Goal: Information Seeking & Learning: Learn about a topic

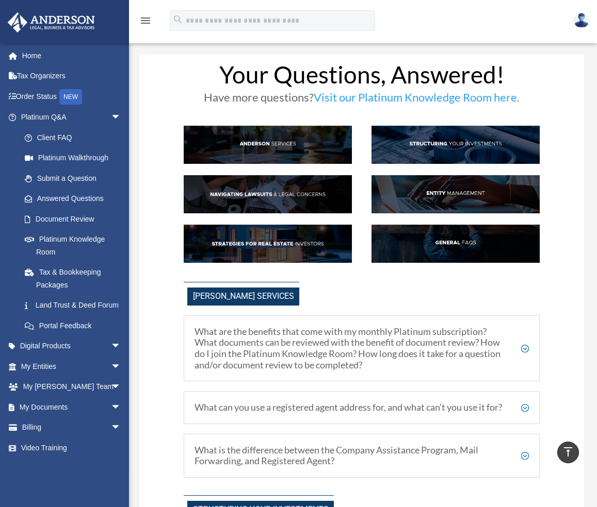
scroll to position [1289, 0]
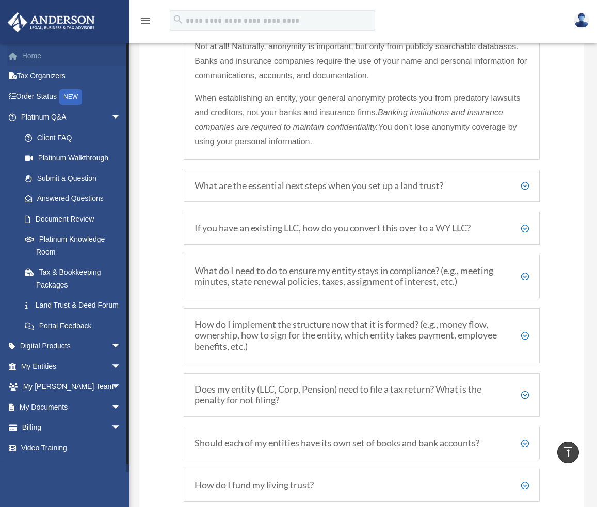
click at [37, 61] on link "Home" at bounding box center [71, 55] width 129 height 21
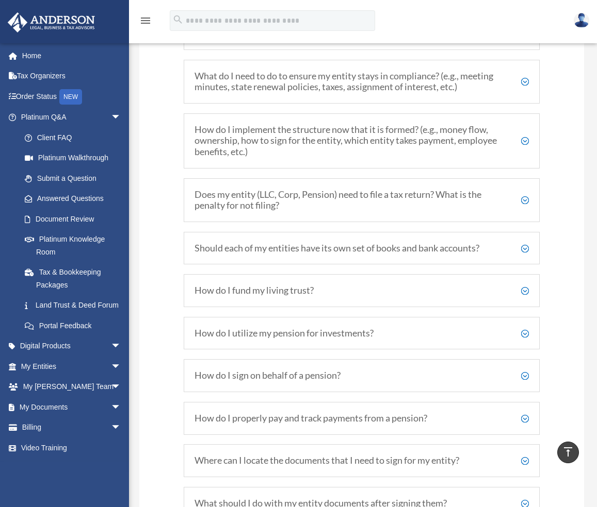
scroll to position [1496, 0]
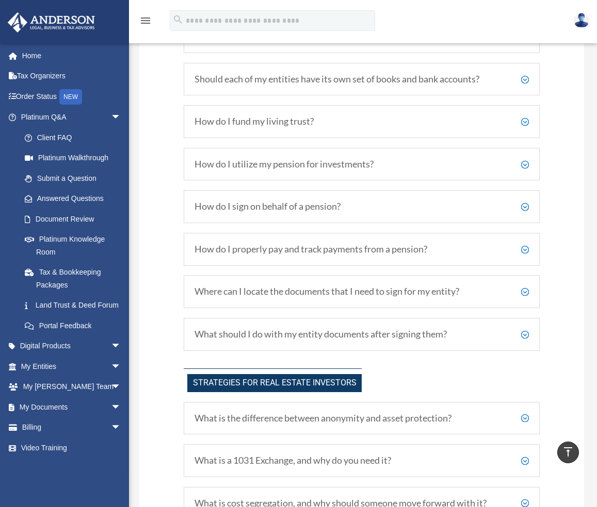
scroll to position [1496, 0]
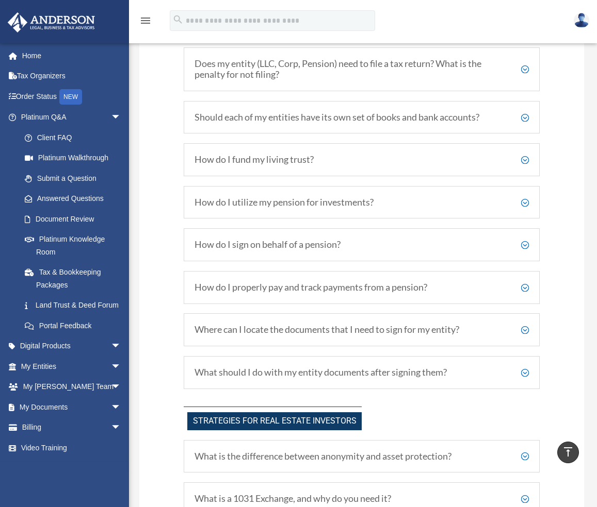
click at [342, 282] on h5 "How do I properly pay and track payments from a pension?" at bounding box center [361, 287] width 334 height 11
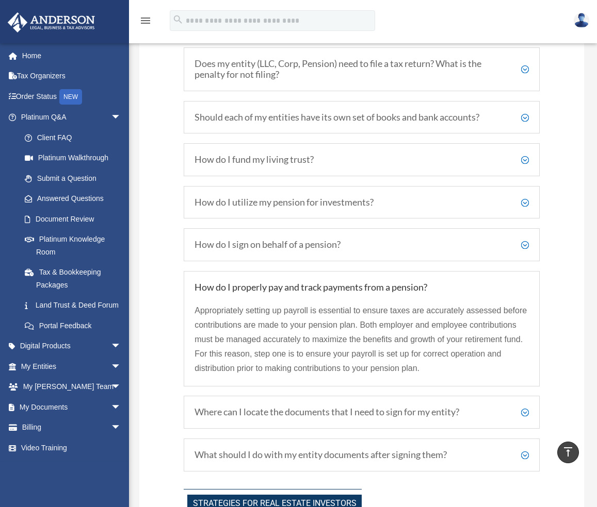
click at [344, 282] on h5 "How do I properly pay and track payments from a pension?" at bounding box center [361, 287] width 334 height 11
click at [337, 282] on h5 "How do I properly pay and track payments from a pension?" at bounding box center [361, 287] width 334 height 11
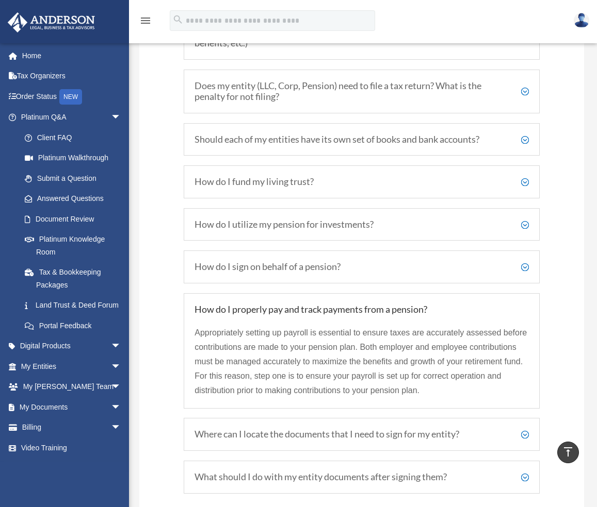
scroll to position [1444, 0]
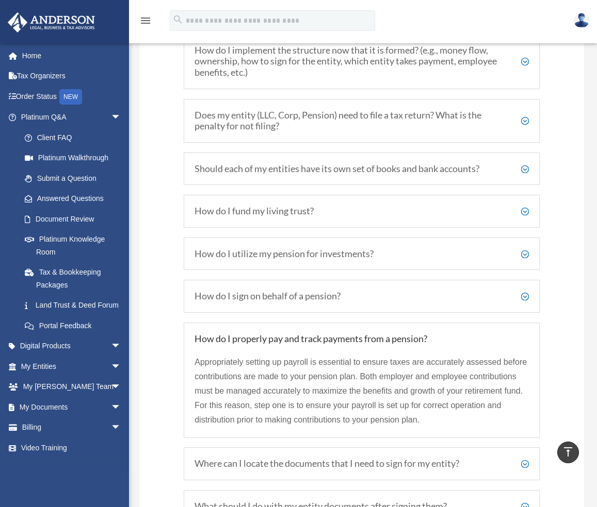
click at [401, 334] on h5 "How do I properly pay and track payments from a pension?" at bounding box center [361, 339] width 334 height 11
drag, startPoint x: 526, startPoint y: 292, endPoint x: 505, endPoint y: 276, distance: 25.8
click at [526, 334] on h5 "How do I properly pay and track payments from a pension?" at bounding box center [361, 339] width 334 height 11
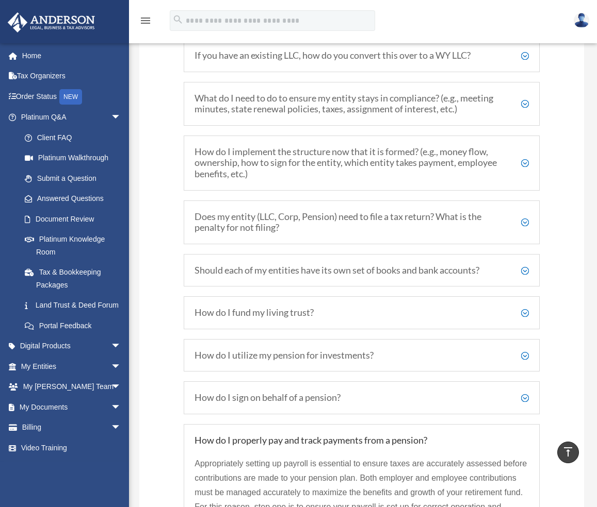
scroll to position [1341, 0]
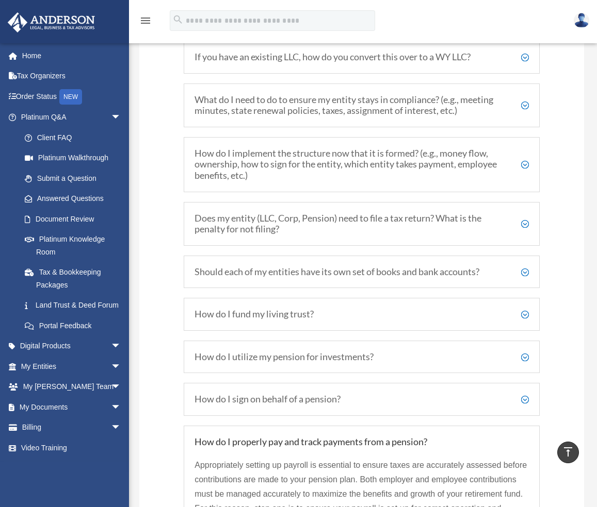
click at [273, 267] on h5 "Should each of my entities have its own set of books and bank accounts?" at bounding box center [361, 272] width 334 height 11
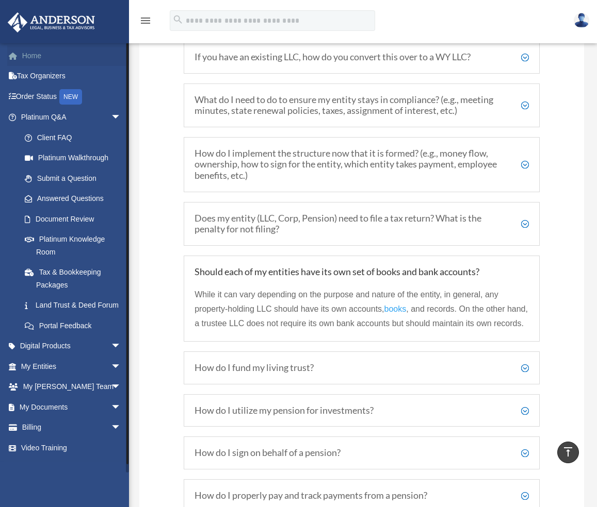
click at [35, 52] on link "Home" at bounding box center [71, 55] width 129 height 21
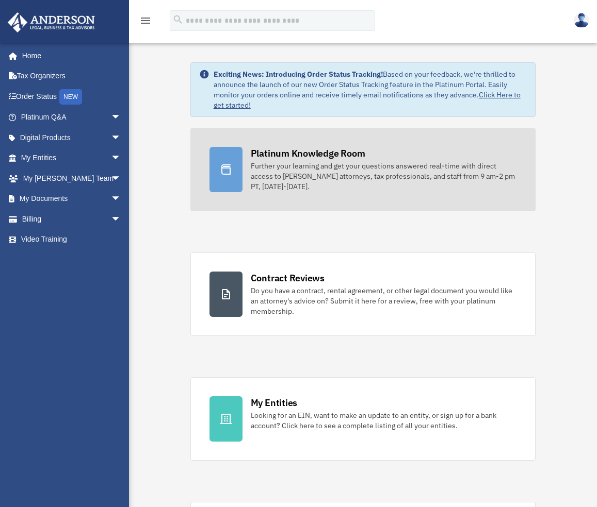
click at [331, 179] on div "Further your learning and get your questions answered real-time with direct acc…" at bounding box center [384, 176] width 266 height 31
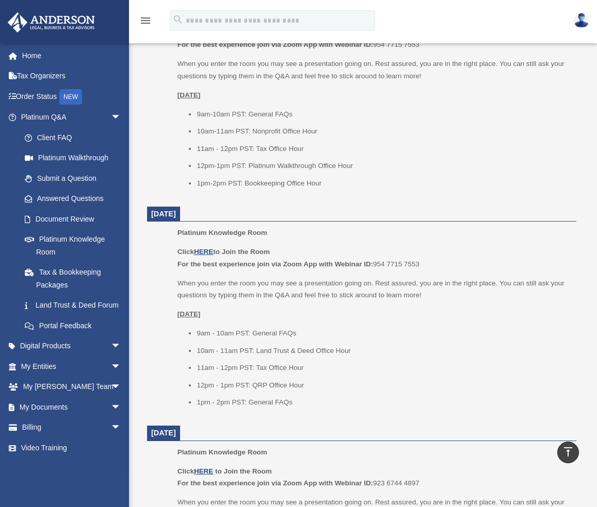
scroll to position [516, 0]
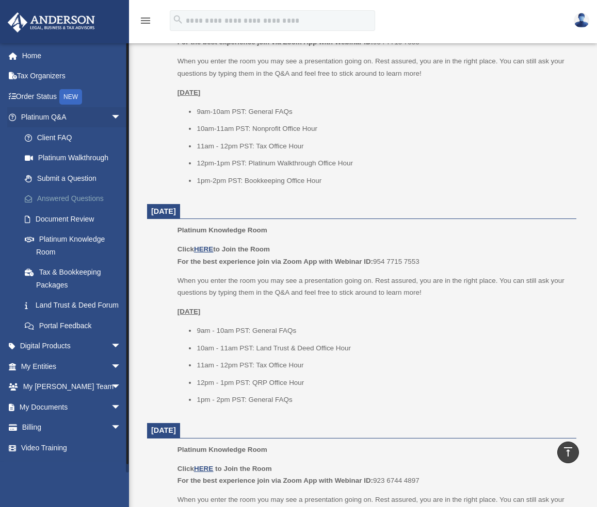
click at [86, 196] on link "Answered Questions" at bounding box center [75, 199] width 122 height 21
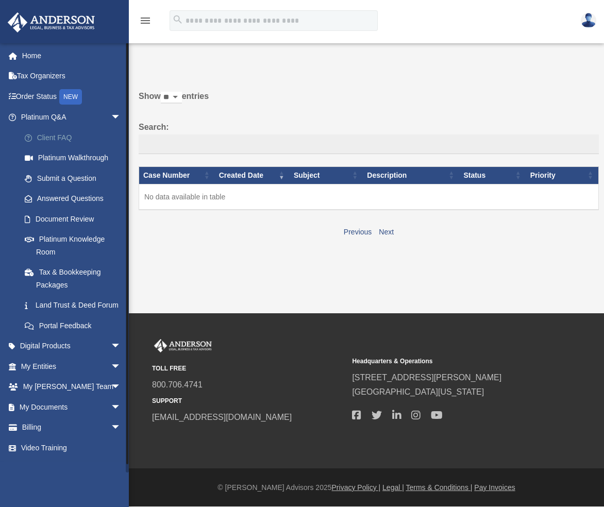
click at [62, 138] on link "Client FAQ" at bounding box center [75, 137] width 122 height 21
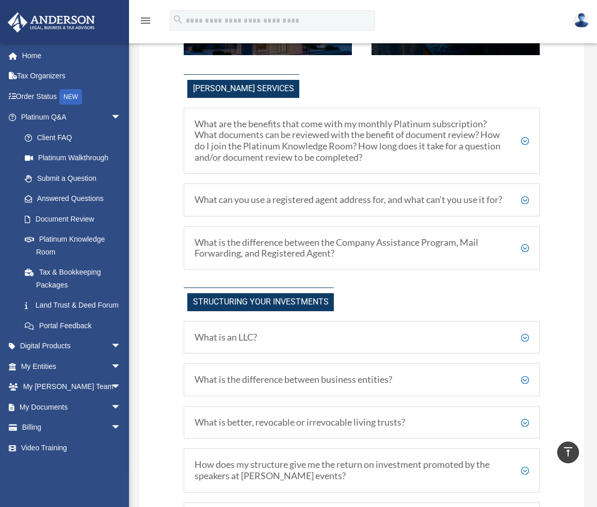
scroll to position [206, 0]
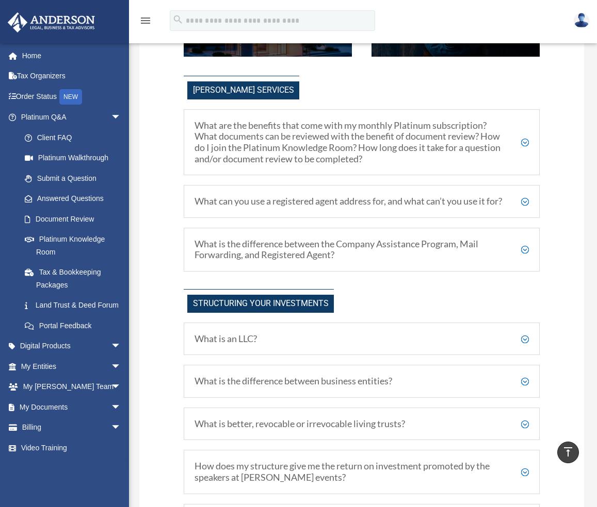
click at [286, 207] on h5 "What can you use a registered agent address for, and what can’t you use it for?" at bounding box center [361, 201] width 334 height 11
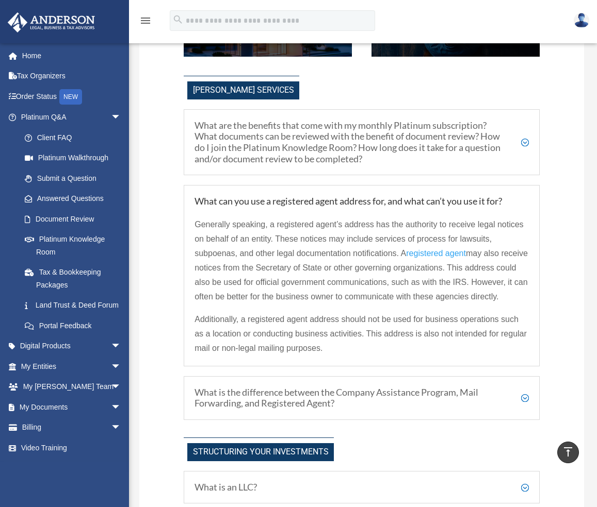
click at [485, 207] on h5 "What can you use a registered agent address for, and what can’t you use it for?" at bounding box center [361, 201] width 334 height 11
click at [434, 142] on h5 "What are the benefits that come with my monthly Platinum subscription? What doc…" at bounding box center [361, 142] width 334 height 44
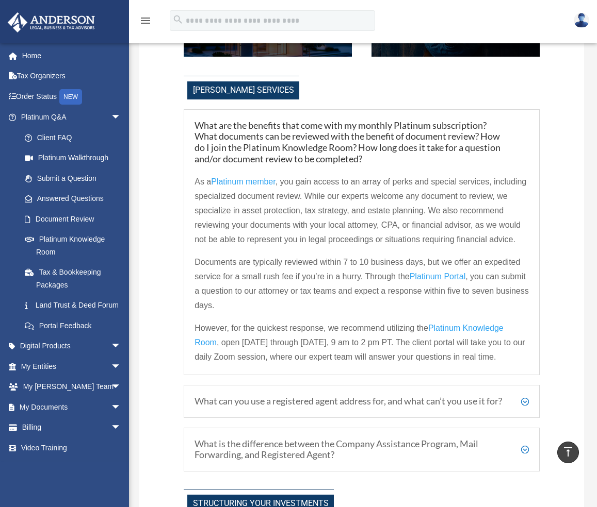
click at [434, 142] on h5 "What are the benefits that come with my monthly Platinum subscription? What doc…" at bounding box center [361, 142] width 334 height 44
click at [511, 111] on div "[PERSON_NAME] Services What are the benefits that come with my monthly Platinum…" at bounding box center [362, 274] width 356 height 396
click at [502, 123] on h5 "What are the benefits that come with my monthly Platinum subscription? What doc…" at bounding box center [361, 142] width 334 height 44
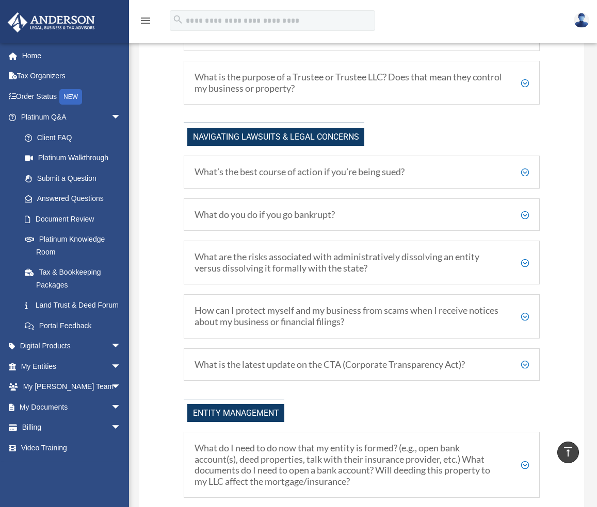
scroll to position [928, 0]
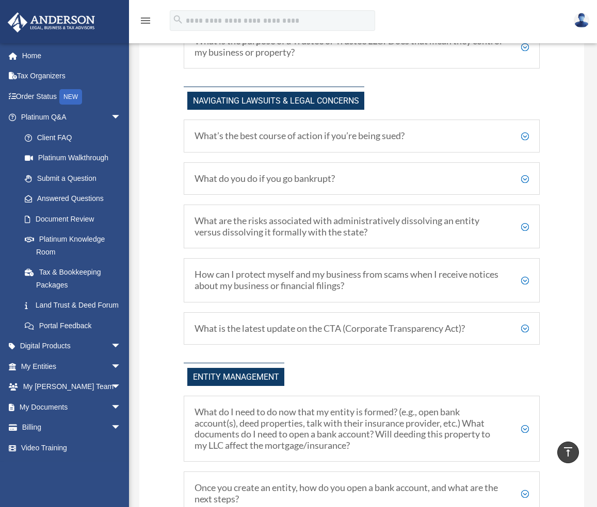
click at [330, 142] on h5 "What’s the best course of action if you’re being sued?" at bounding box center [361, 135] width 334 height 11
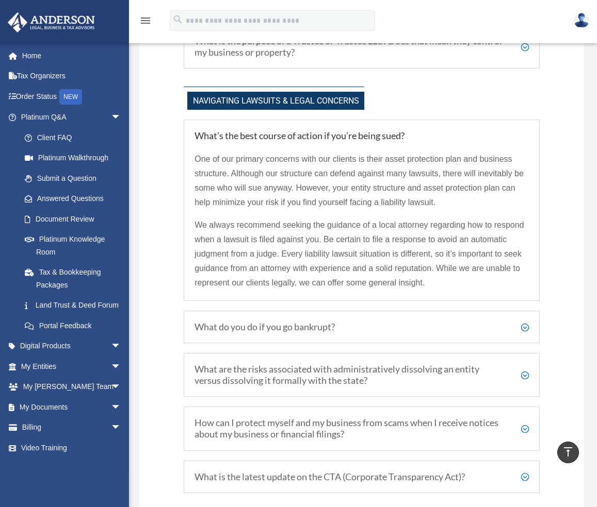
click at [330, 142] on h5 "What’s the best course of action if you’re being sued?" at bounding box center [361, 135] width 334 height 11
click at [342, 142] on h5 "What’s the best course of action if you’re being sued?" at bounding box center [361, 135] width 334 height 11
click at [449, 127] on div "Navigating Lawsuits & Legal Concerns What’s the best course of action if you’re…" at bounding box center [362, 290] width 356 height 407
click at [390, 142] on h5 "What’s the best course of action if you’re being sued?" at bounding box center [361, 135] width 334 height 11
click at [308, 333] on h5 "What do you do if you go bankrupt?" at bounding box center [361, 327] width 334 height 11
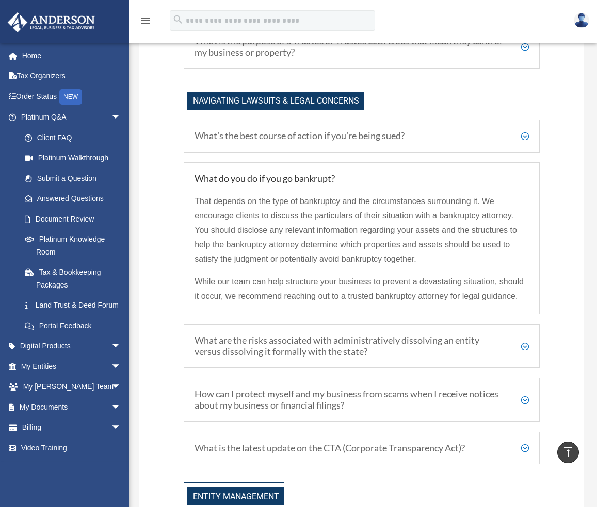
click at [298, 357] on h5 "What are the risks associated with administratively dissolving an entity versus…" at bounding box center [361, 346] width 334 height 22
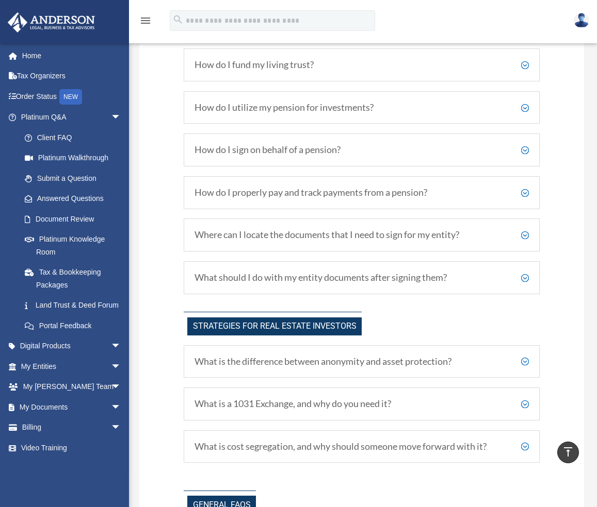
scroll to position [2011, 0]
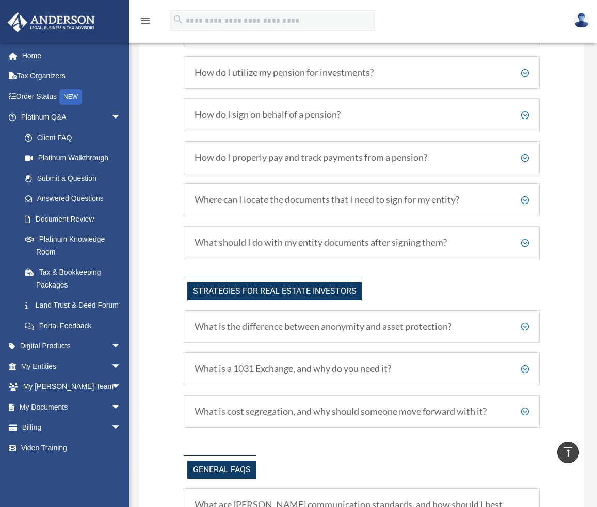
click at [363, 333] on h5 "What is the difference between anonymity and asset protection?" at bounding box center [361, 326] width 334 height 11
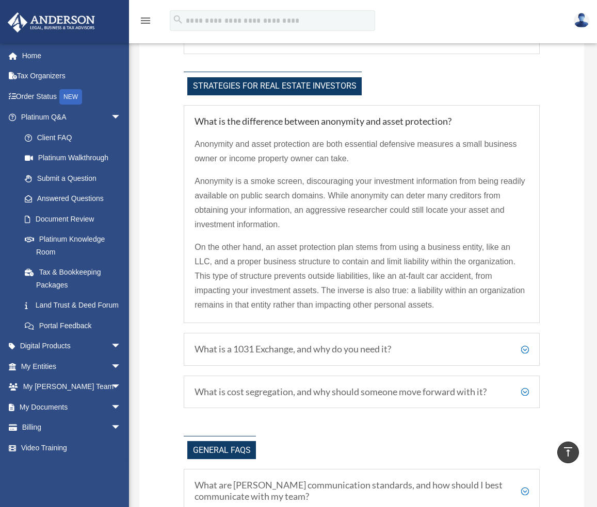
scroll to position [2217, 0]
